Goal: Task Accomplishment & Management: Use online tool/utility

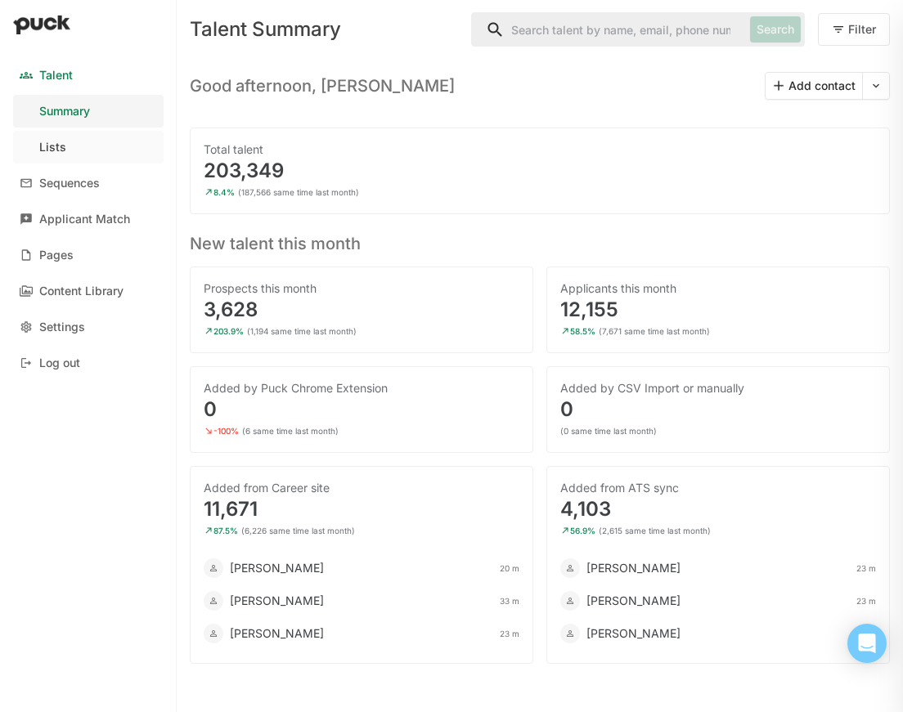
click at [78, 142] on link "Lists" at bounding box center [88, 147] width 150 height 33
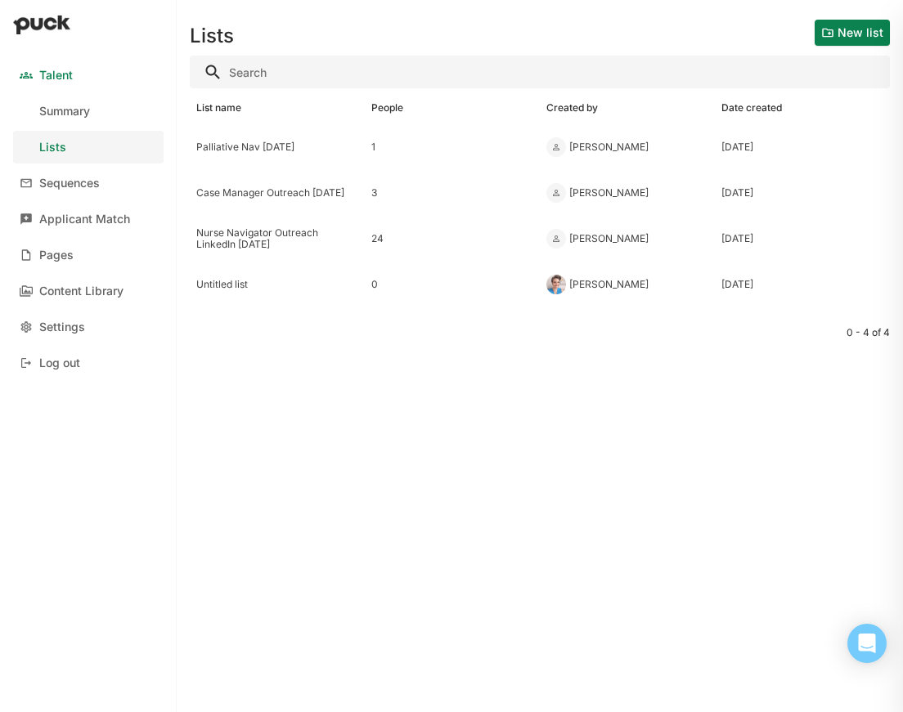
click at [83, 81] on link "Talent" at bounding box center [88, 75] width 150 height 33
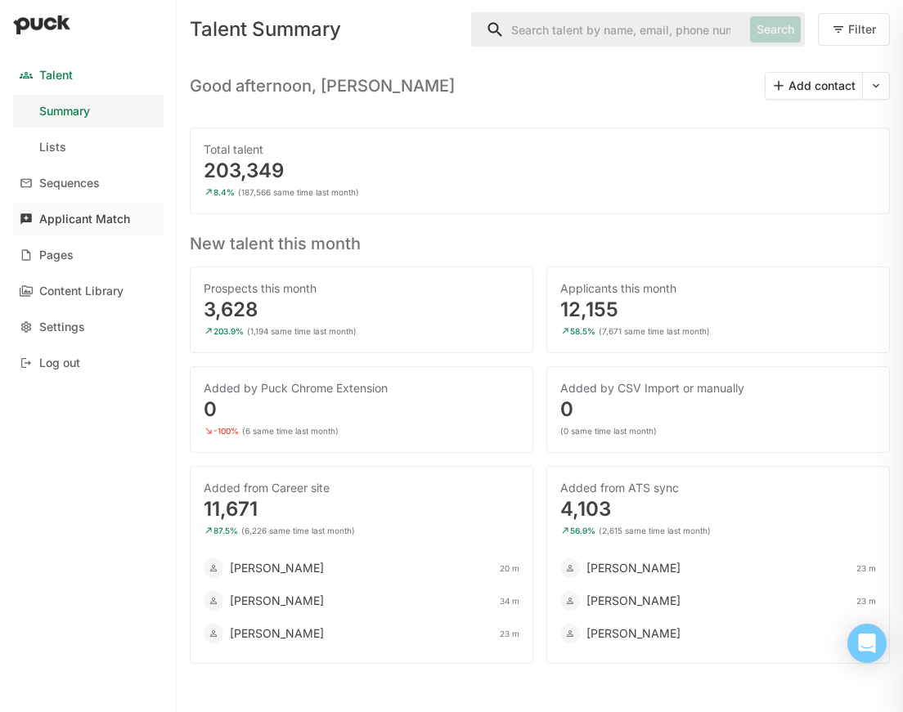
click at [114, 220] on div "Applicant Match" at bounding box center [84, 220] width 91 height 14
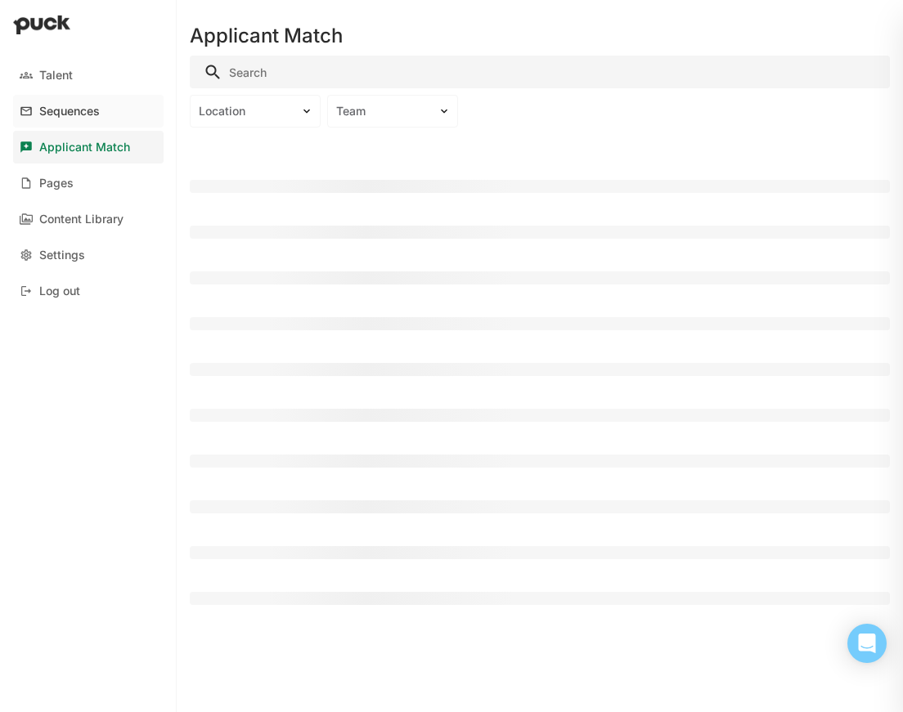
click at [68, 110] on div "Sequences" at bounding box center [69, 112] width 60 height 14
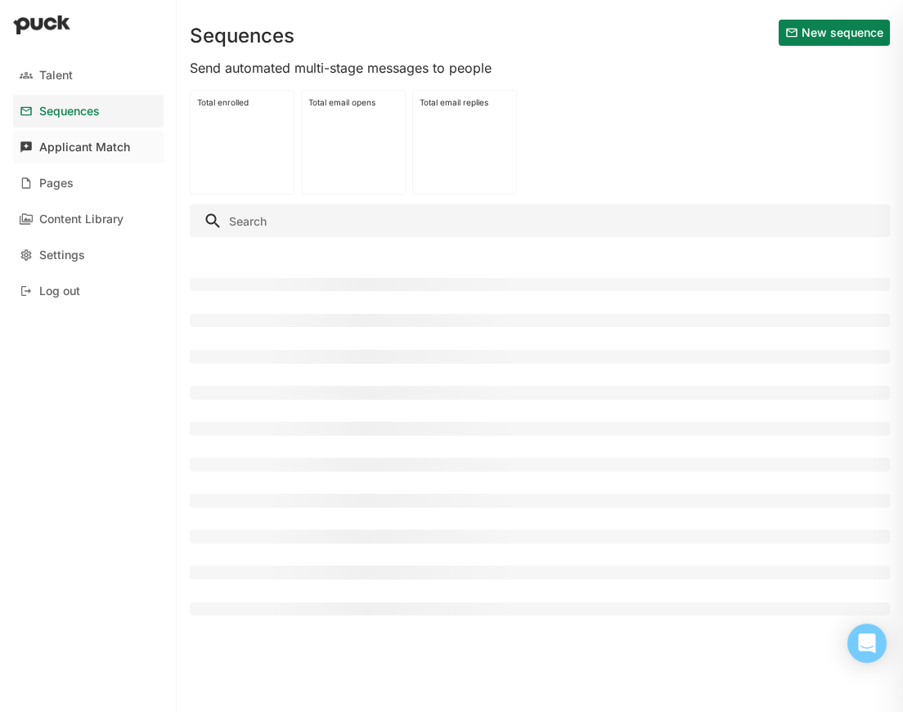
click at [59, 144] on div "Applicant Match" at bounding box center [84, 148] width 91 height 14
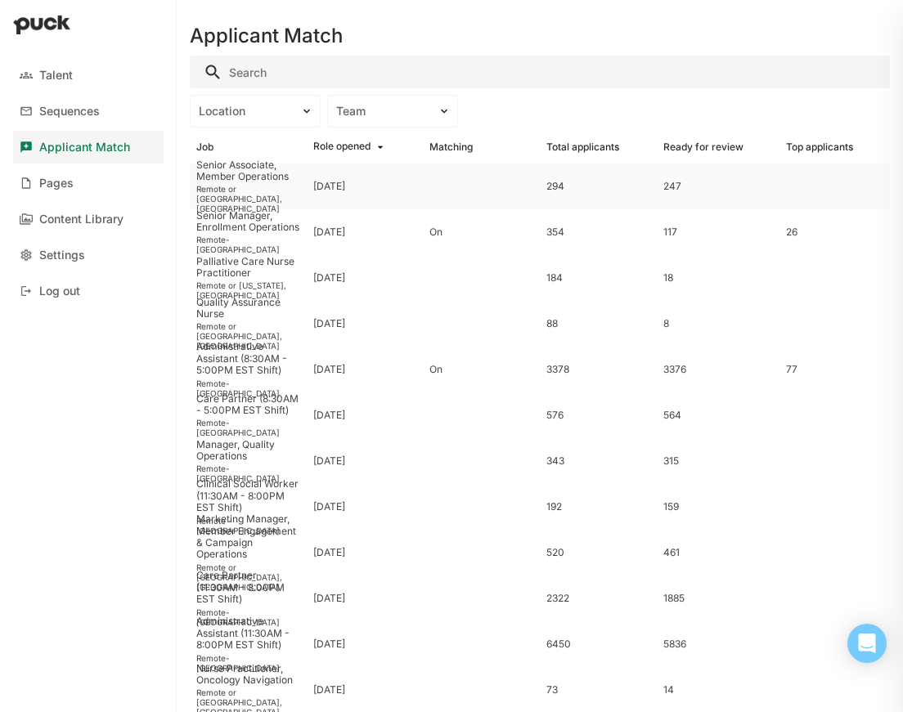
click at [232, 183] on div "Senior Associate, Member Operations" at bounding box center [248, 171] width 104 height 24
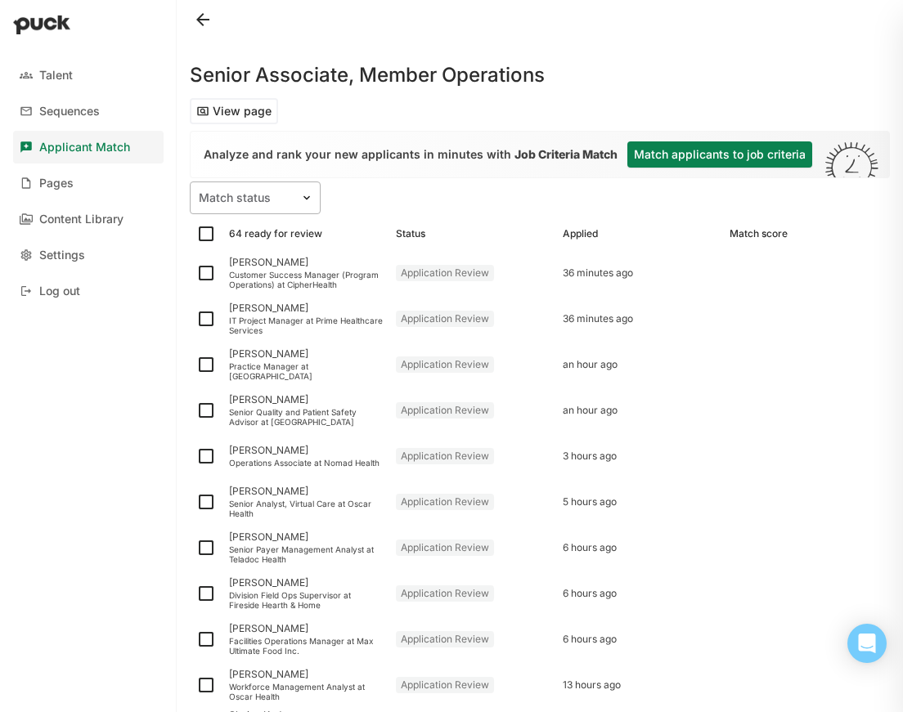
click at [285, 197] on div at bounding box center [245, 198] width 93 height 17
click at [240, 276] on div "Unmatched" at bounding box center [253, 280] width 62 height 14
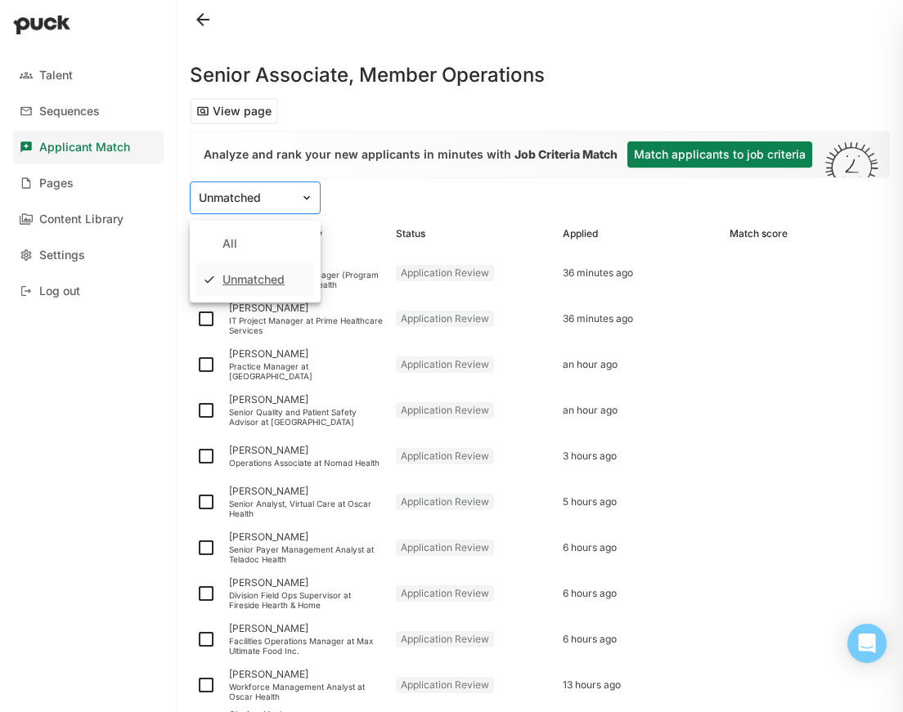
click at [242, 208] on div "Unmatched" at bounding box center [245, 198] width 110 height 24
click at [238, 239] on div "All" at bounding box center [255, 243] width 118 height 33
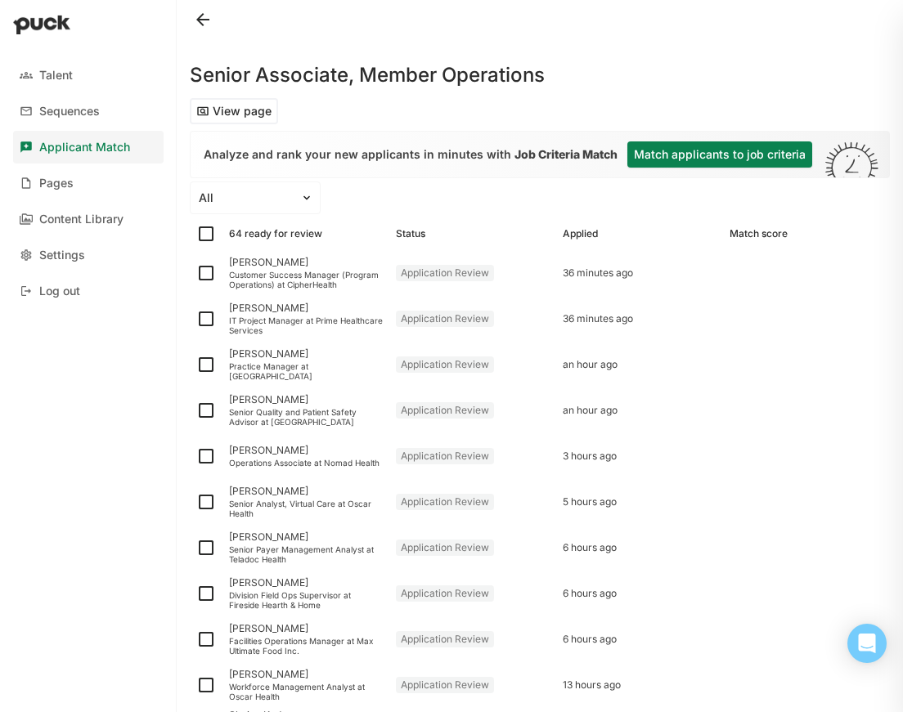
click at [661, 141] on button "Match applicants to job criteria" at bounding box center [719, 154] width 185 height 26
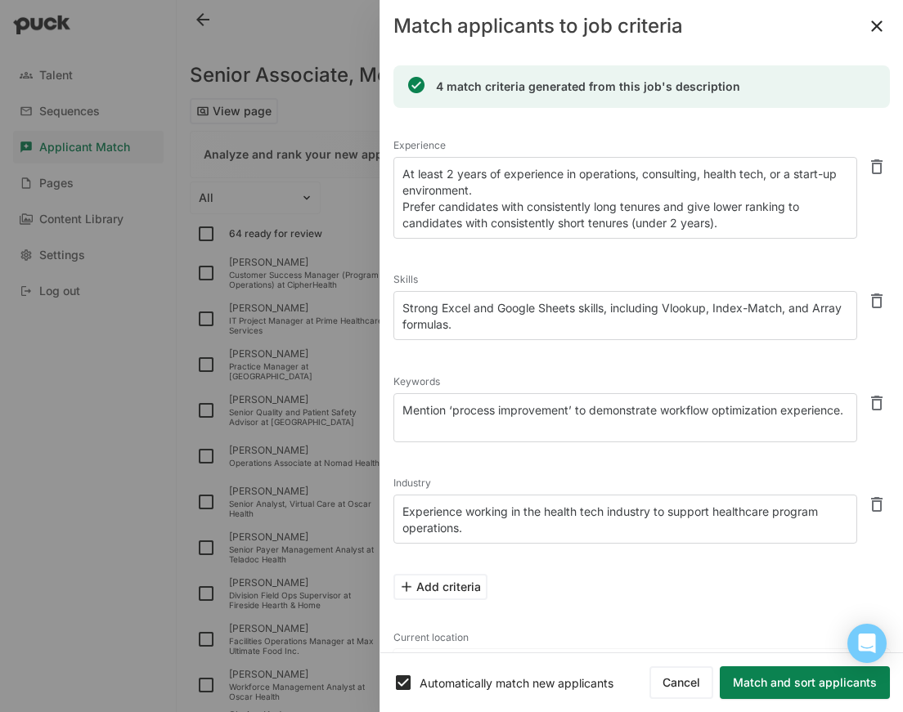
scroll to position [61, 0]
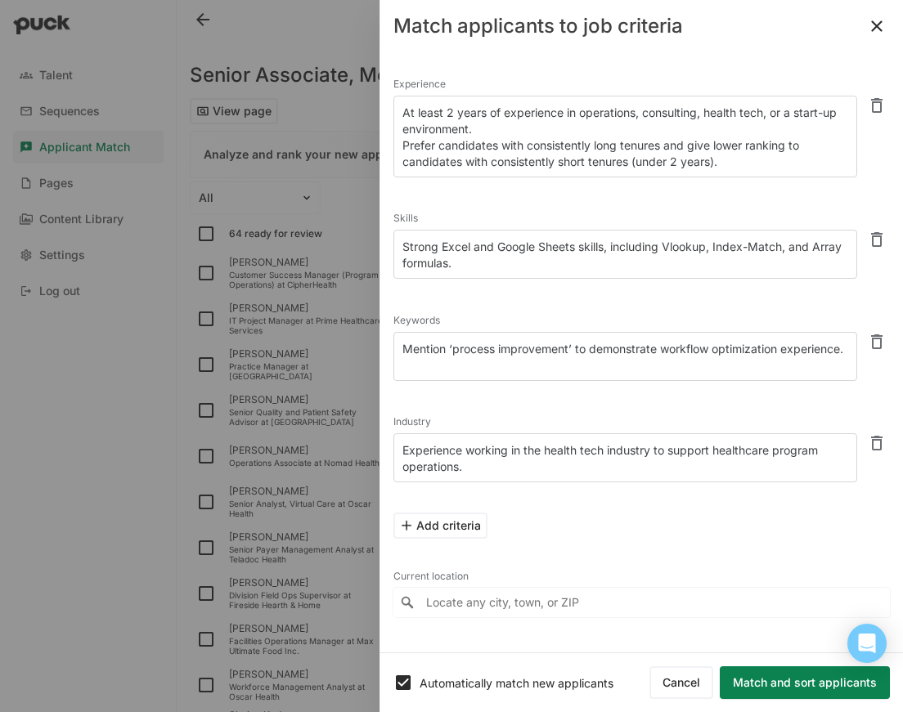
click at [768, 673] on button "Match and sort applicants" at bounding box center [804, 682] width 170 height 33
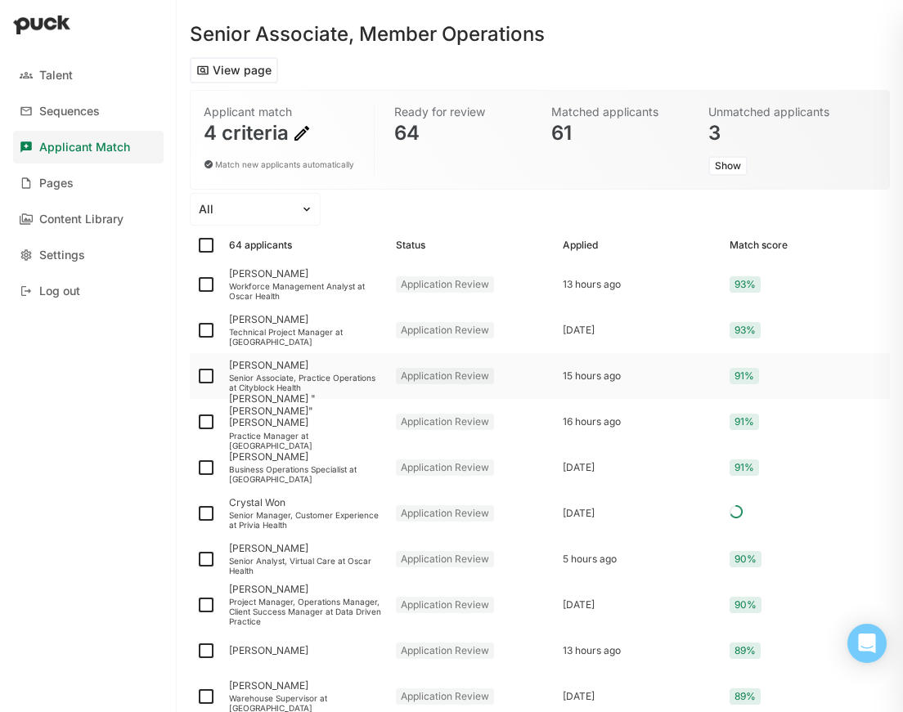
scroll to position [47, 0]
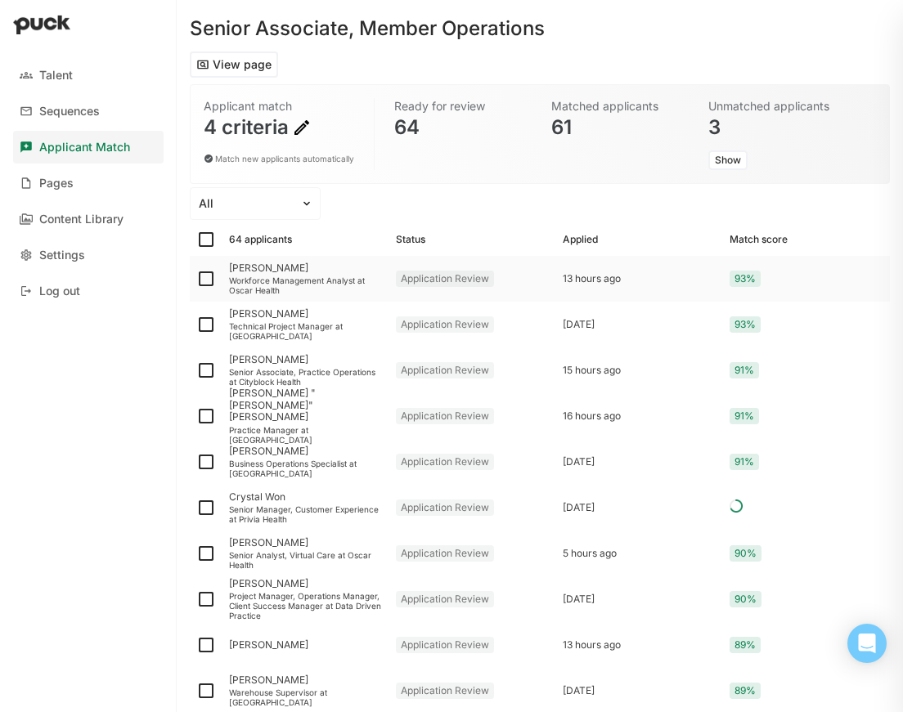
click at [259, 276] on div "Workforce Management Analyst at Oscar Health" at bounding box center [306, 285] width 154 height 20
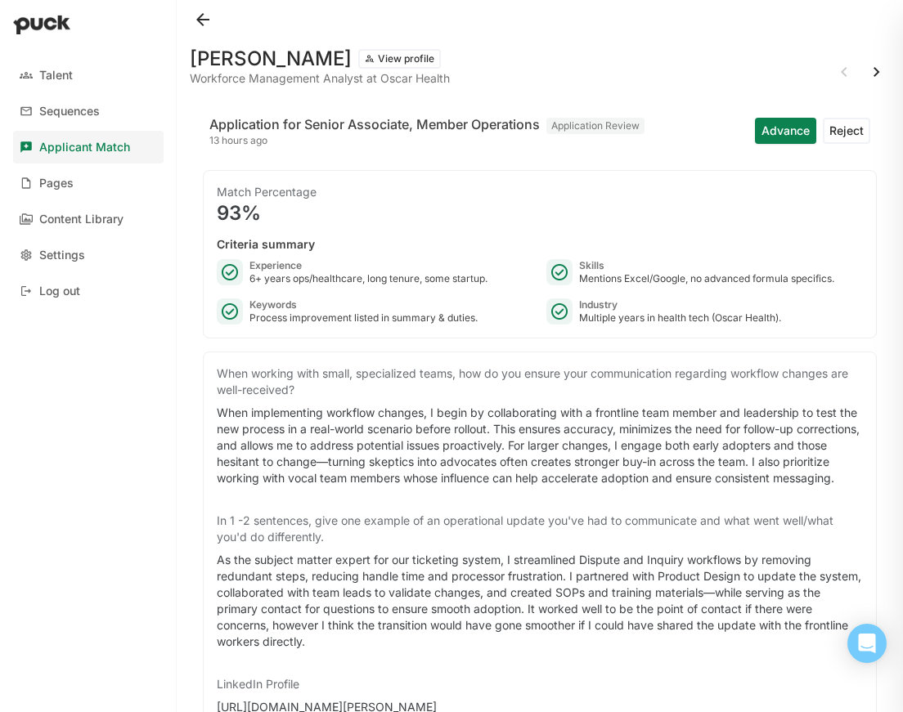
click at [755, 130] on button "Advance" at bounding box center [785, 131] width 61 height 26
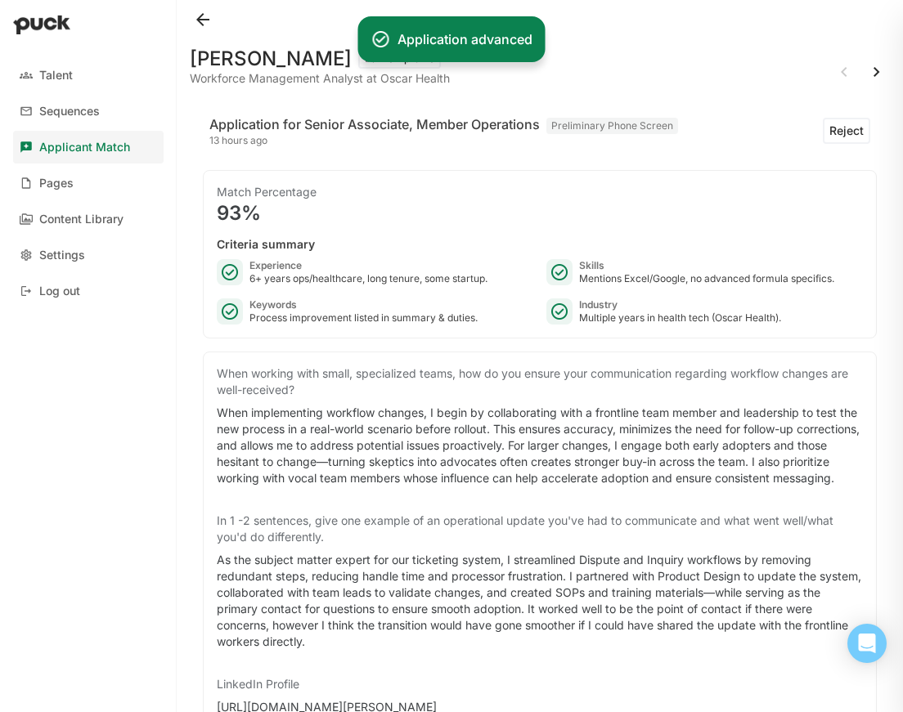
click at [867, 73] on button at bounding box center [876, 72] width 26 height 26
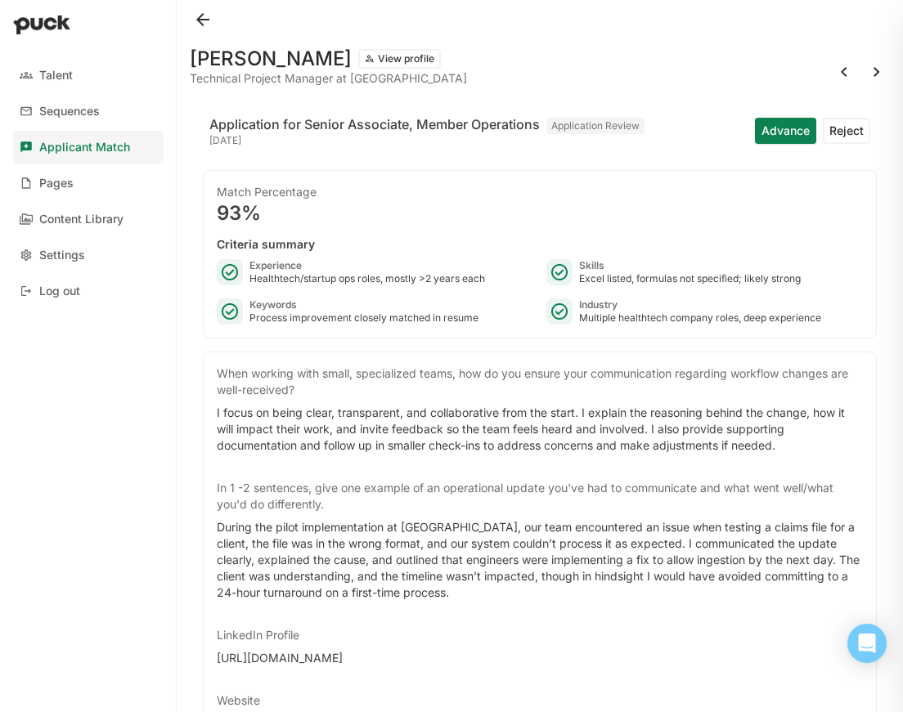
click at [771, 128] on button "Advance" at bounding box center [785, 131] width 61 height 26
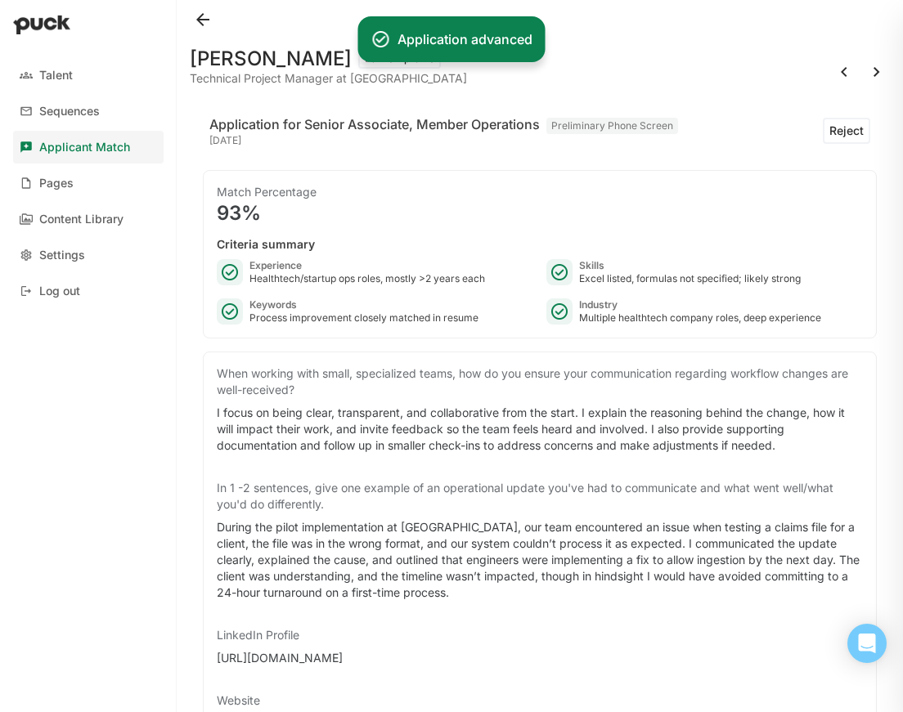
click at [863, 73] on button at bounding box center [876, 72] width 26 height 26
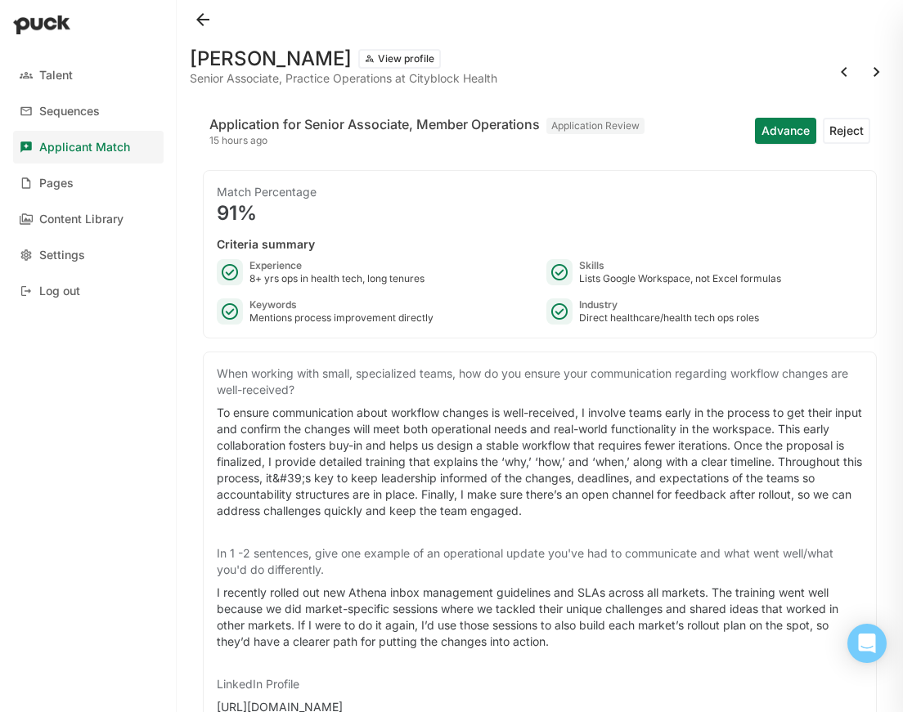
click at [762, 133] on button "Advance" at bounding box center [785, 131] width 61 height 26
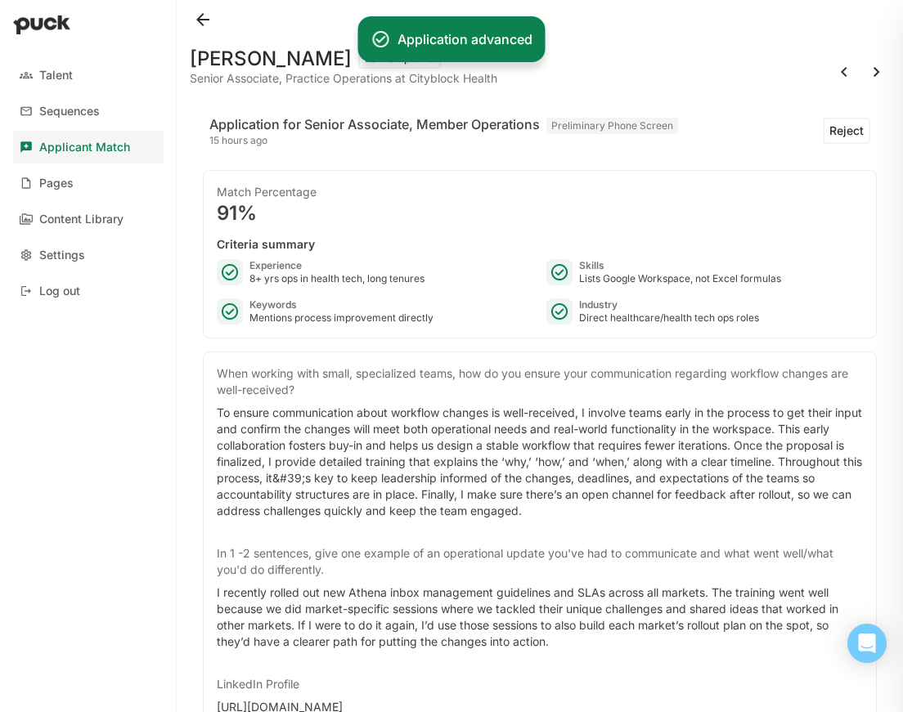
click at [869, 70] on button at bounding box center [876, 72] width 26 height 26
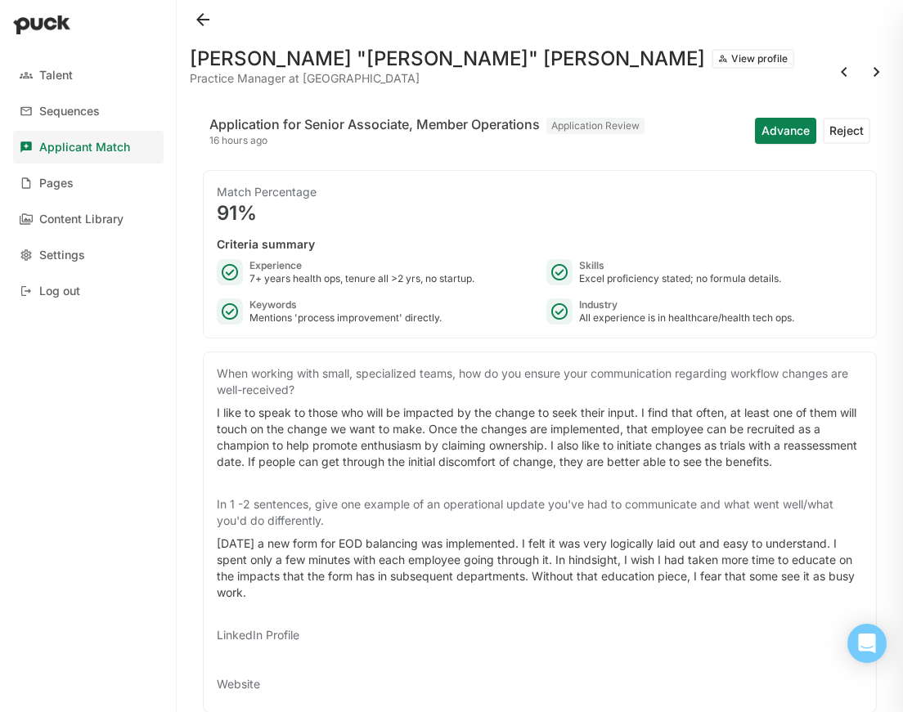
click at [755, 136] on button "Advance" at bounding box center [785, 131] width 61 height 26
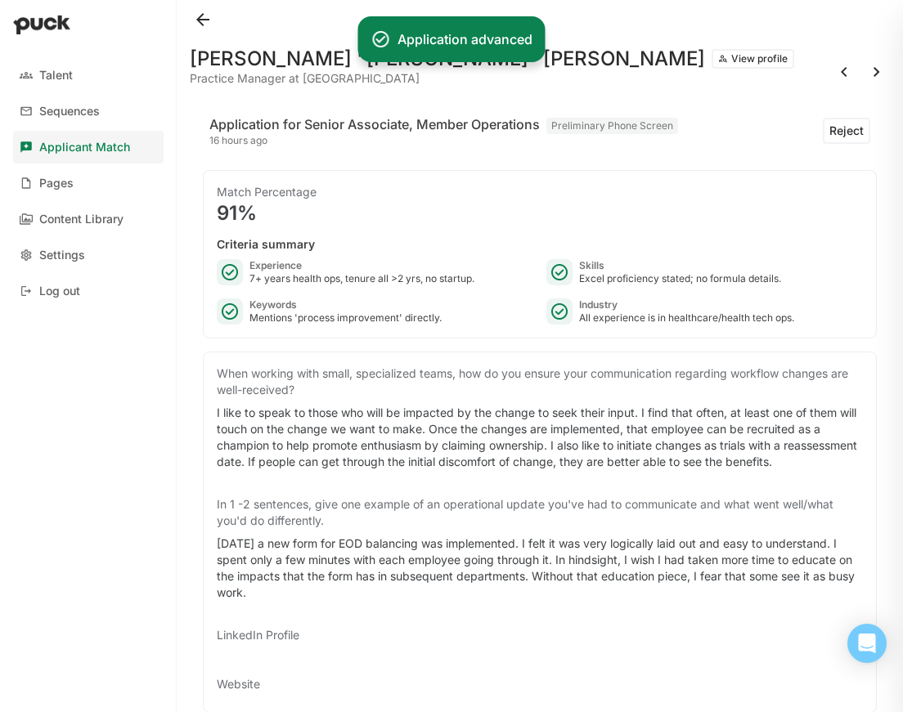
click at [863, 74] on button at bounding box center [876, 72] width 26 height 26
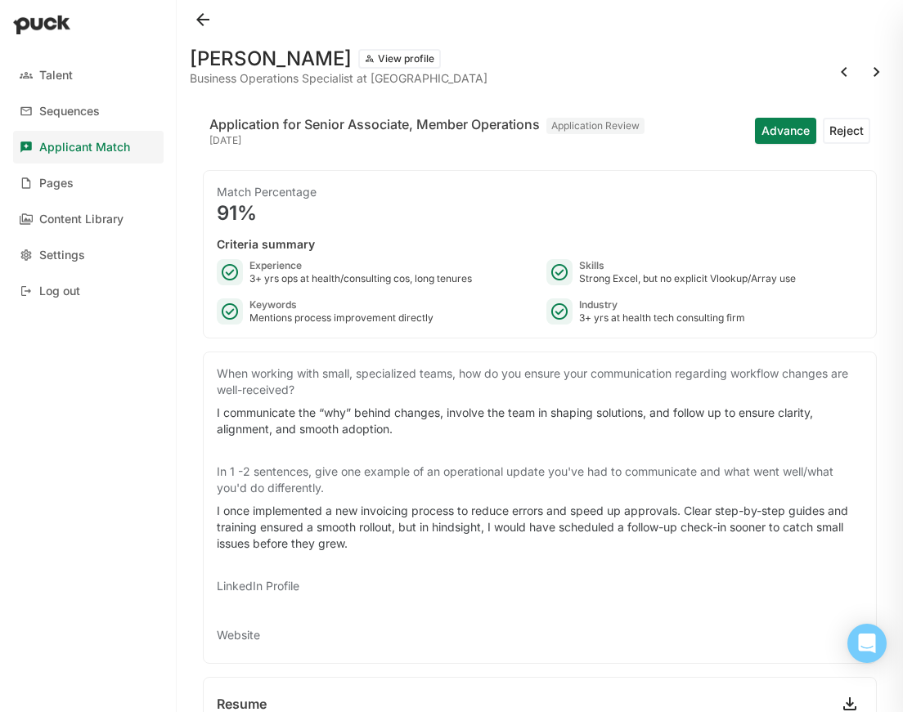
click at [764, 135] on button "Advance" at bounding box center [785, 131] width 61 height 26
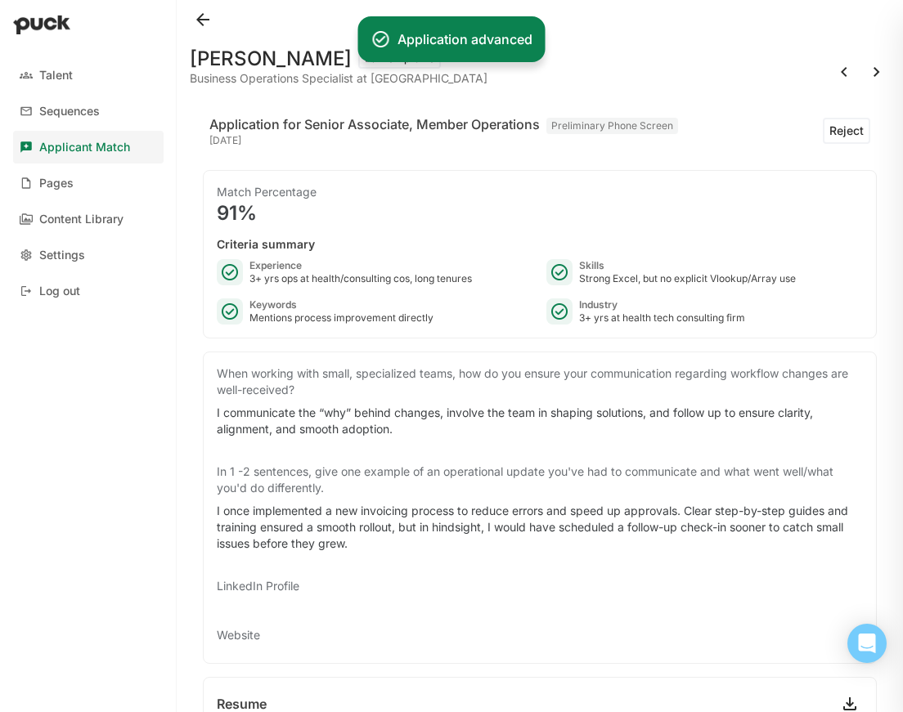
click at [868, 69] on button at bounding box center [876, 72] width 26 height 26
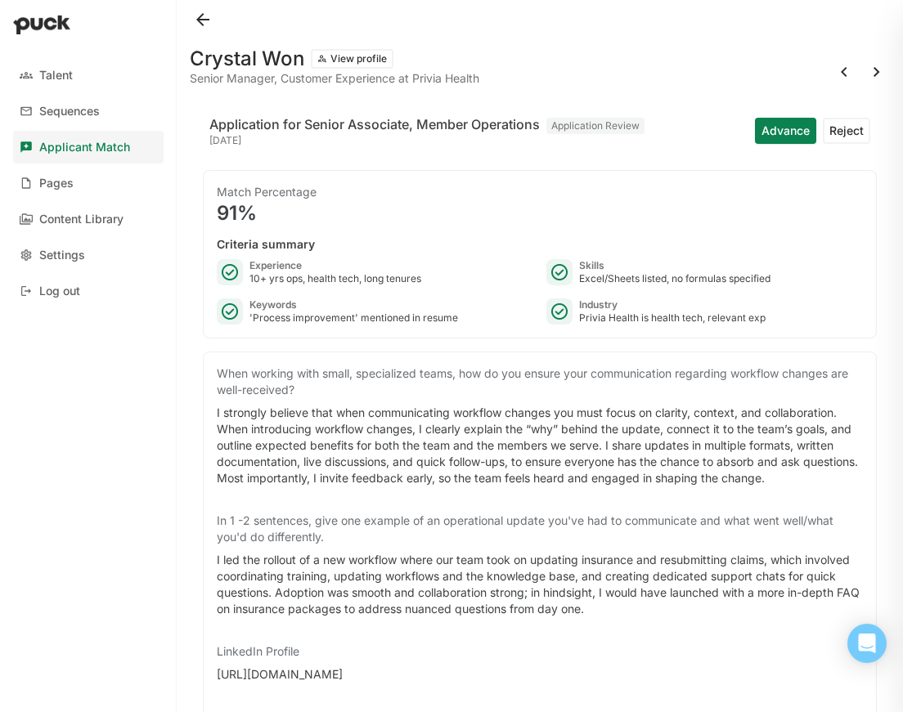
click at [863, 71] on button at bounding box center [876, 72] width 26 height 26
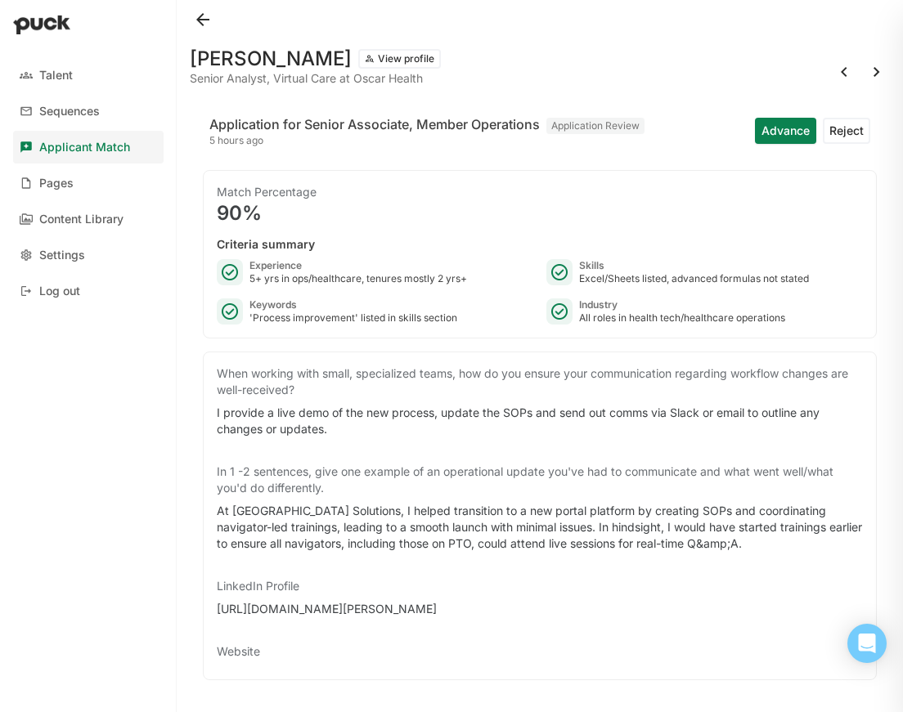
click at [99, 146] on div "Applicant Match" at bounding box center [84, 148] width 91 height 14
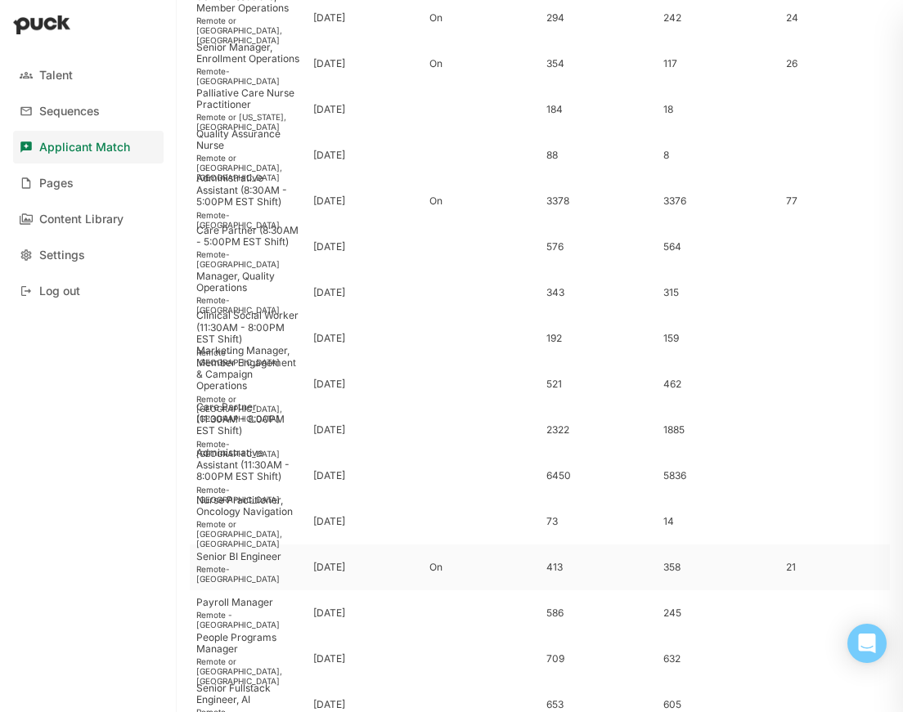
scroll to position [324, 0]
